Goal: Information Seeking & Learning: Learn about a topic

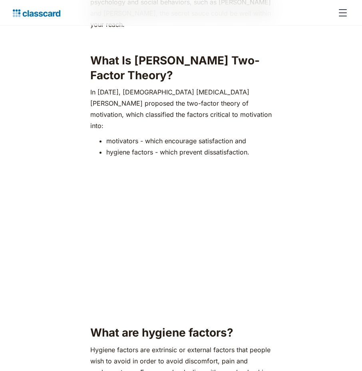
scroll to position [600, 0]
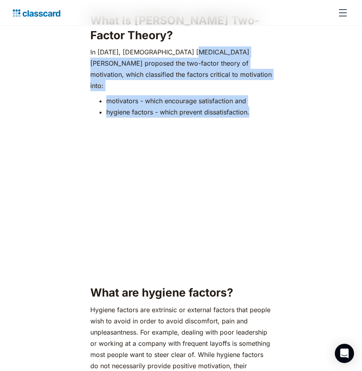
drag, startPoint x: 186, startPoint y: 40, endPoint x: 262, endPoint y: 93, distance: 93.1
copy div "[PERSON_NAME] proposed the two-factor theory of motivation, which classified th…"
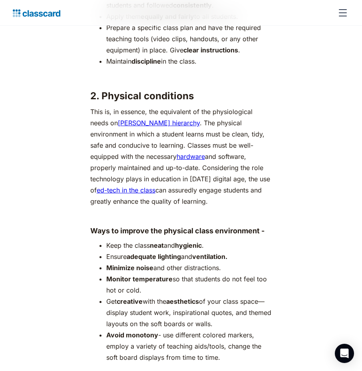
scroll to position [2079, 0]
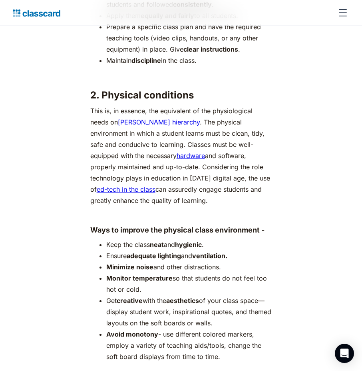
drag, startPoint x: 106, startPoint y: 205, endPoint x: 232, endPoint y: 286, distance: 149.9
click at [232, 286] on ul "Keep the class neat and hygienic . Ensure adequate lighting and ventilation. Mi…" at bounding box center [181, 300] width 182 height 123
copy ul "Keep the class neat and hygienic . Ensure adequate lighting and ventilation. Mi…"
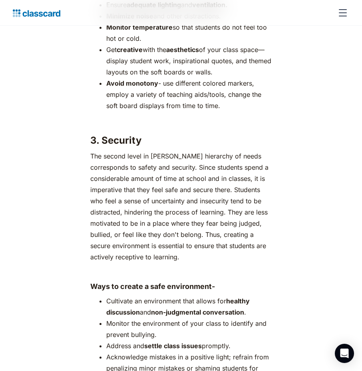
scroll to position [2439, 0]
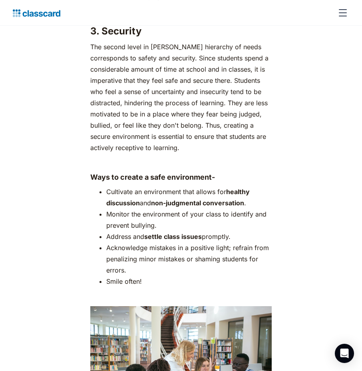
drag, startPoint x: 108, startPoint y: 153, endPoint x: 249, endPoint y: 201, distance: 148.3
click at [249, 201] on ul "Cultivate an environment that allows for healthy discussion and non-judgmental …" at bounding box center [181, 236] width 182 height 101
copy ul "Cultivate an environment that allows for healthy discussion and non-judgmental …"
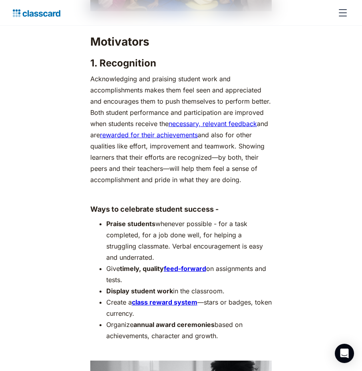
scroll to position [3318, 0]
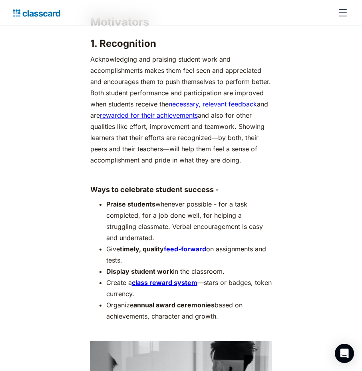
drag, startPoint x: 106, startPoint y: 164, endPoint x: 273, endPoint y: 235, distance: 180.7
drag, startPoint x: 273, startPoint y: 235, endPoint x: 227, endPoint y: 238, distance: 46.1
click at [227, 265] on li "Display student work in the classroom." at bounding box center [189, 270] width 166 height 11
click at [107, 200] on strong "Praise students" at bounding box center [130, 204] width 49 height 8
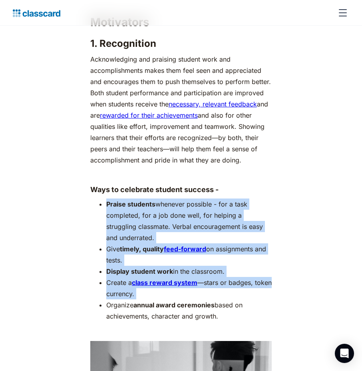
drag, startPoint x: 107, startPoint y: 165, endPoint x: 285, endPoint y: 252, distance: 197.9
copy ul "Praise students whenever possible - for a task completed, for a job done well, …"
